Goal: Information Seeking & Learning: Learn about a topic

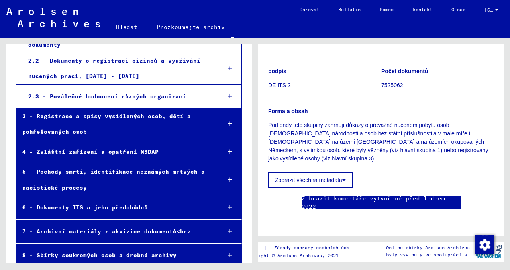
scroll to position [296, 0]
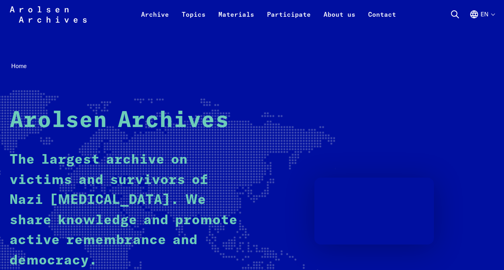
scroll to position [40, 0]
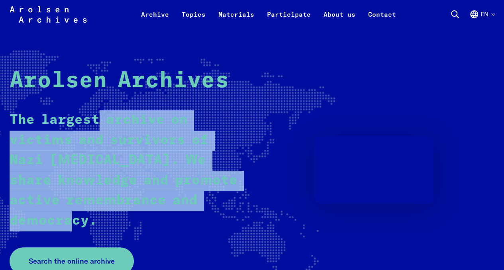
drag, startPoint x: 99, startPoint y: 120, endPoint x: 176, endPoint y: 222, distance: 128.1
click at [176, 222] on p "The largest archive on victims and survivors of Nazi persecution. We share know…" at bounding box center [124, 170] width 229 height 121
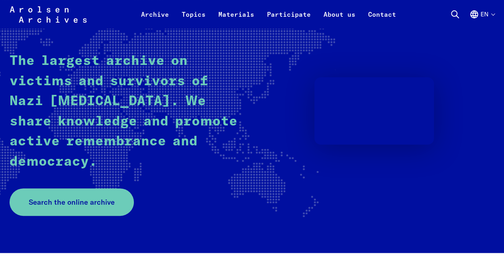
scroll to position [199, 0]
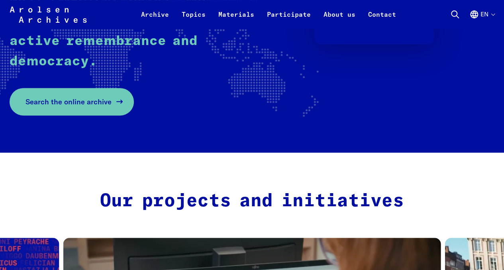
click at [120, 110] on link "Search the online archive" at bounding box center [72, 101] width 124 height 27
